Goal: Transaction & Acquisition: Book appointment/travel/reservation

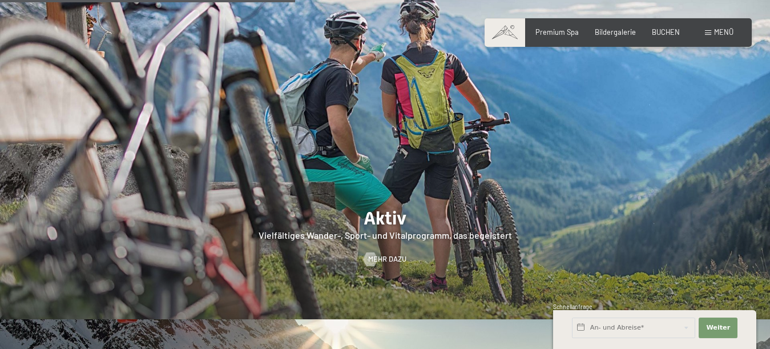
scroll to position [1864, 0]
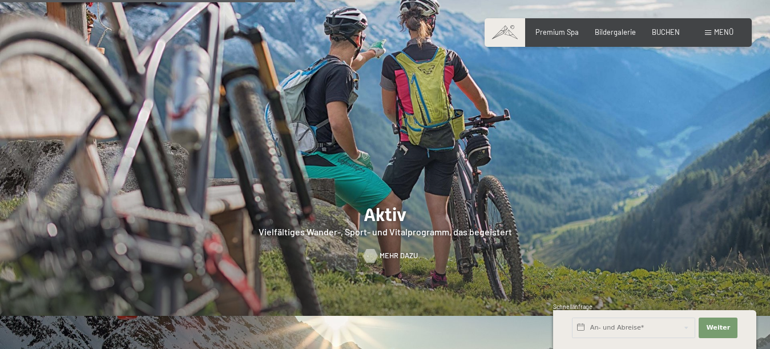
click at [396, 251] on span "Mehr dazu" at bounding box center [399, 256] width 38 height 10
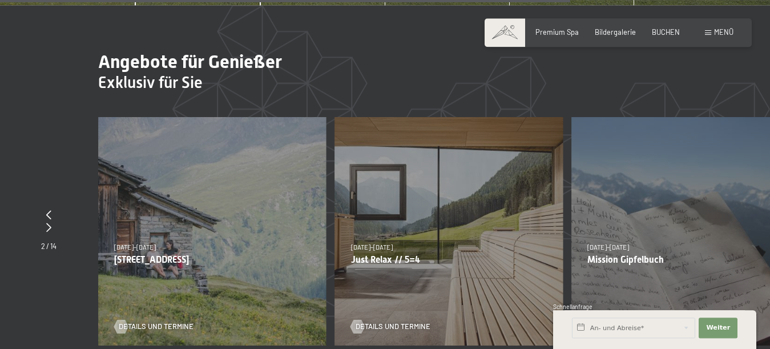
scroll to position [3321, 0]
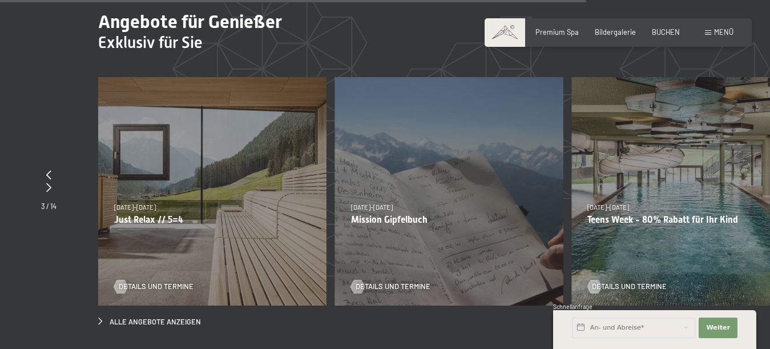
click at [751, 150] on div "27.09.–21.12.2025 10.01.–18.01.2026 31.01.–15.02.2026 07.03.–29.03.2026 27.09.–…" at bounding box center [686, 191] width 228 height 228
click at [47, 183] on icon at bounding box center [48, 187] width 5 height 9
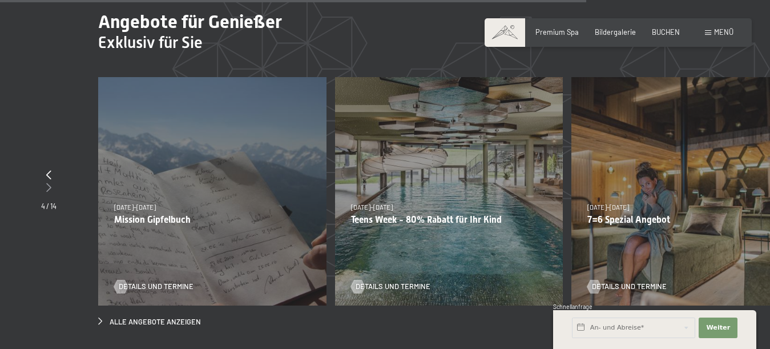
click at [48, 183] on icon at bounding box center [48, 187] width 5 height 9
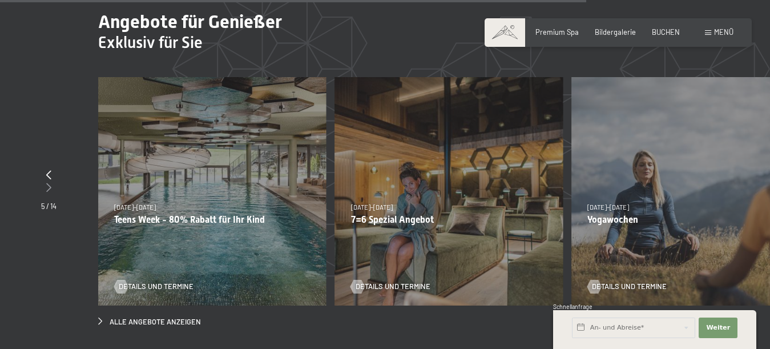
click at [48, 183] on icon at bounding box center [48, 187] width 5 height 9
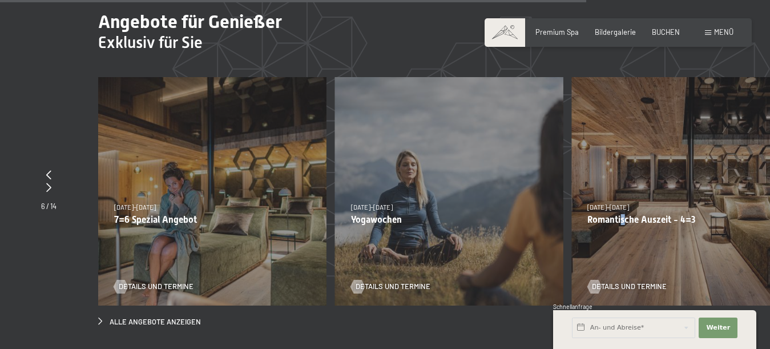
click at [650, 214] on p "Romantische Auszeit - 4=3" at bounding box center [686, 219] width 196 height 11
click at [629, 282] on link "Details und Termine" at bounding box center [627, 287] width 79 height 10
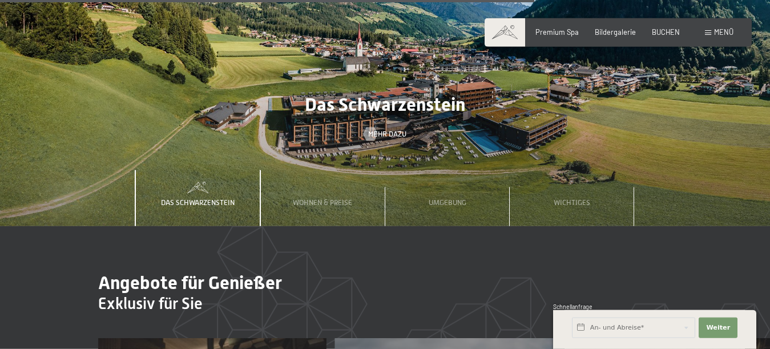
scroll to position [3029, 0]
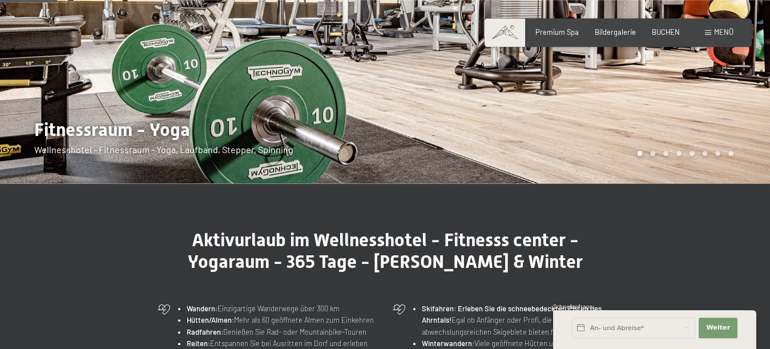
scroll to position [194, 0]
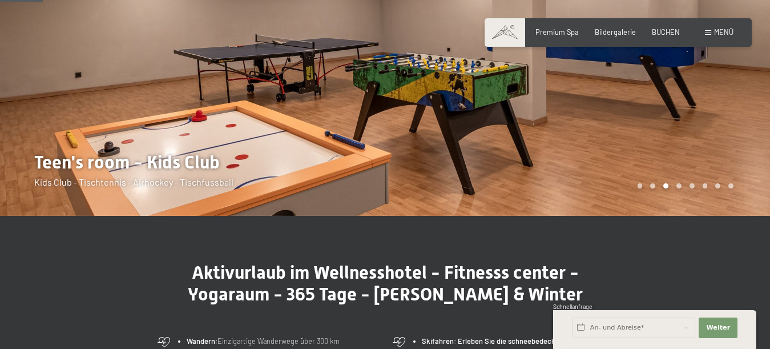
scroll to position [136, 0]
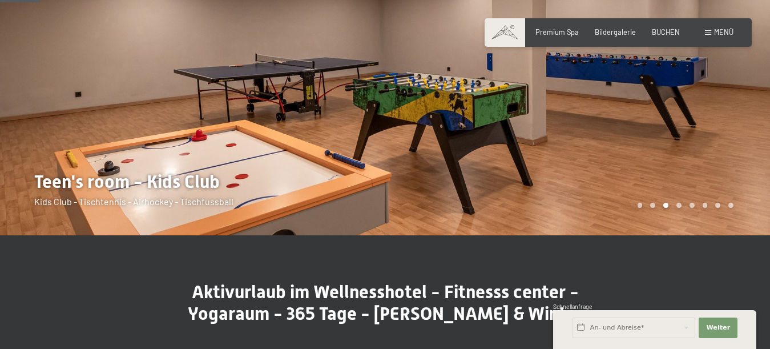
click at [743, 98] on div at bounding box center [579, 49] width 386 height 371
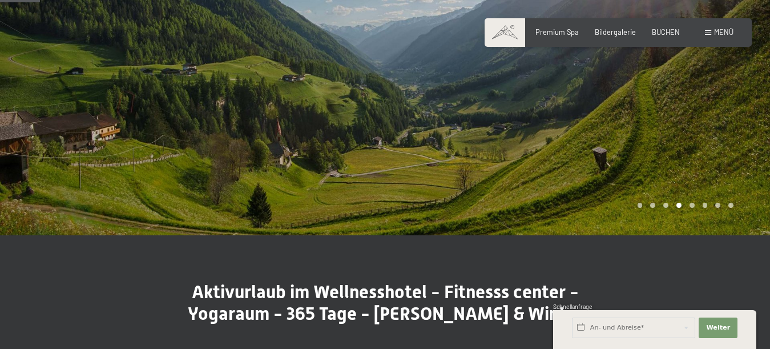
click at [742, 98] on div at bounding box center [579, 49] width 386 height 371
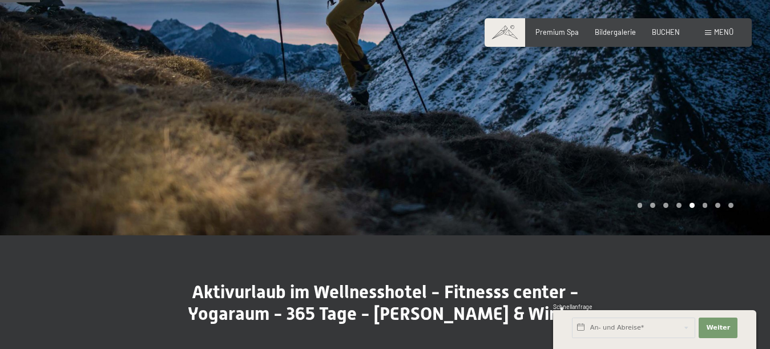
click at [734, 101] on div at bounding box center [579, 49] width 386 height 371
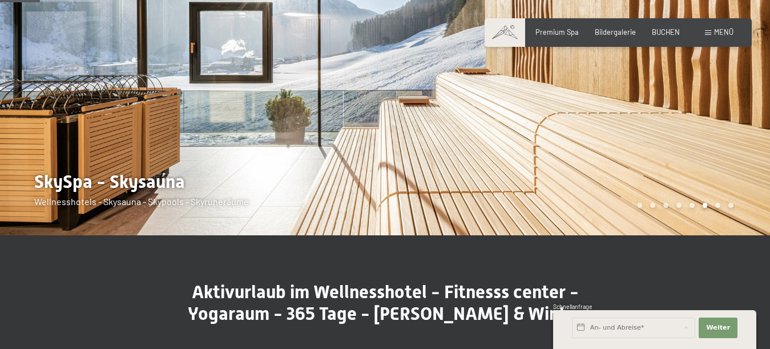
click at [734, 101] on div at bounding box center [579, 49] width 386 height 371
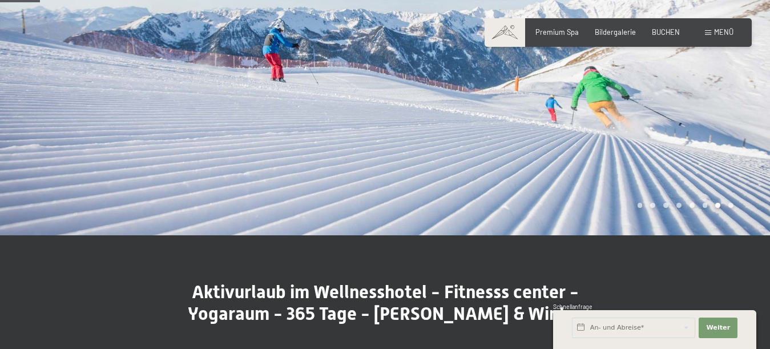
click at [734, 101] on div at bounding box center [579, 49] width 386 height 371
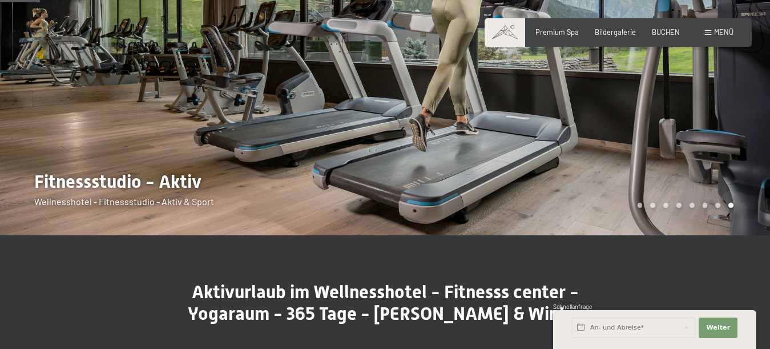
click at [734, 101] on div at bounding box center [579, 49] width 386 height 371
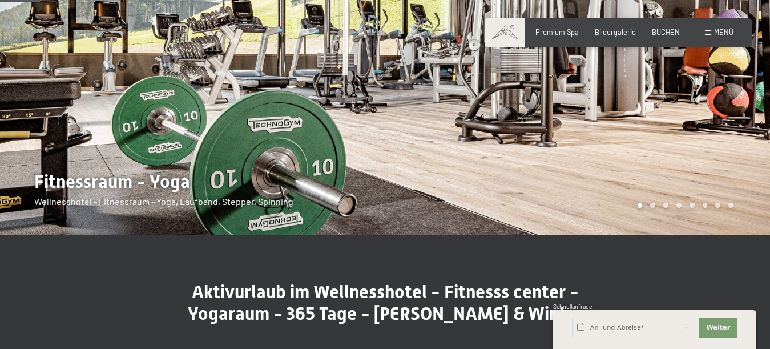
click at [734, 101] on div at bounding box center [579, 49] width 386 height 371
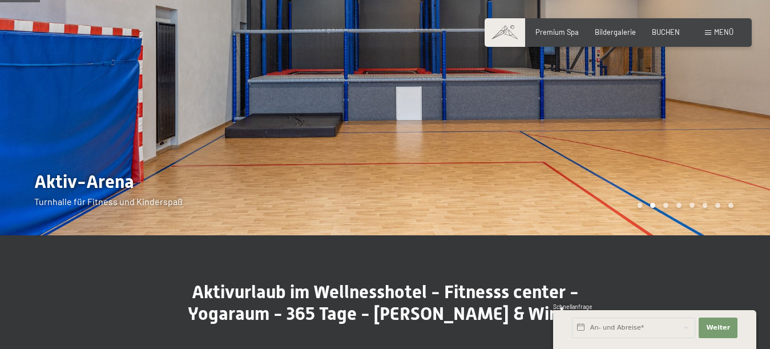
click at [734, 101] on div at bounding box center [579, 49] width 386 height 371
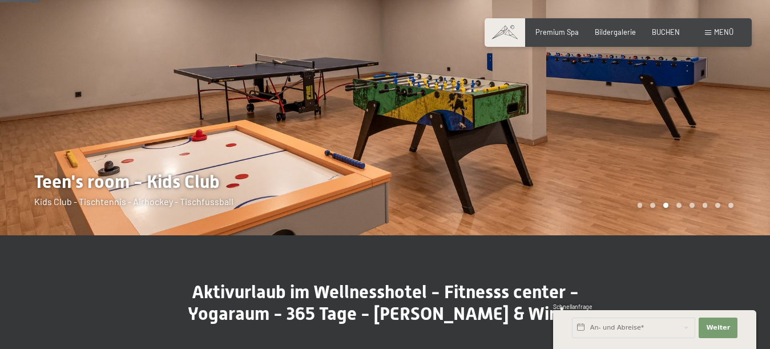
click at [49, 104] on div at bounding box center [193, 49] width 386 height 371
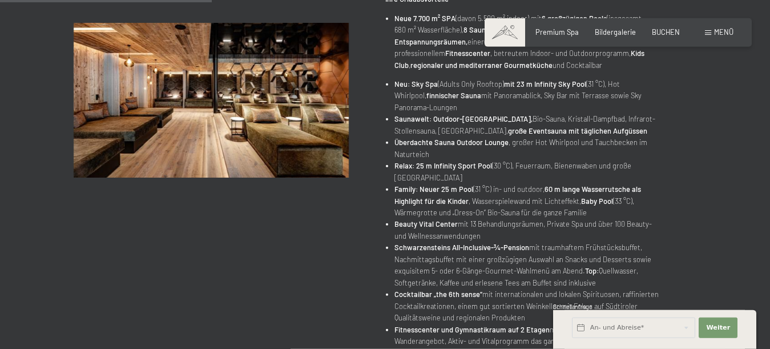
scroll to position [311, 0]
